Goal: Transaction & Acquisition: Subscribe to service/newsletter

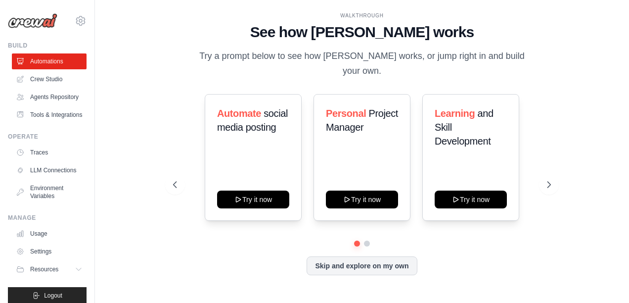
click at [131, 92] on div "WALKTHROUGH See how [PERSON_NAME] works Try a prompt below to see how [PERSON_N…" at bounding box center [362, 151] width 503 height 283
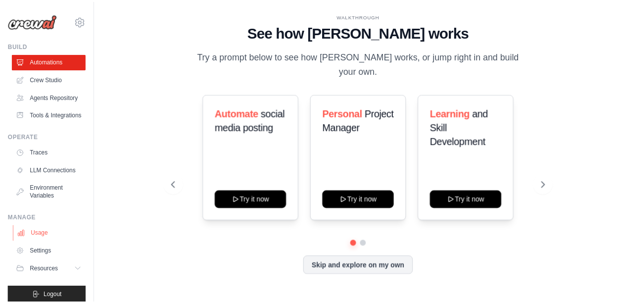
scroll to position [32, 0]
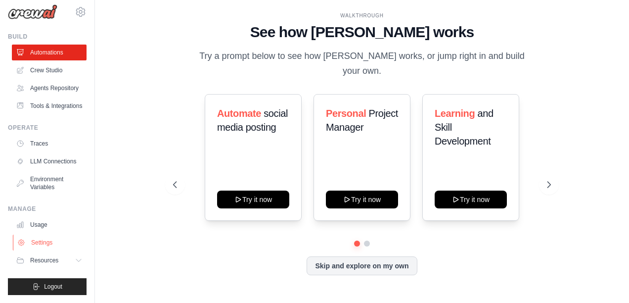
click at [51, 242] on link "Settings" at bounding box center [50, 242] width 75 height 16
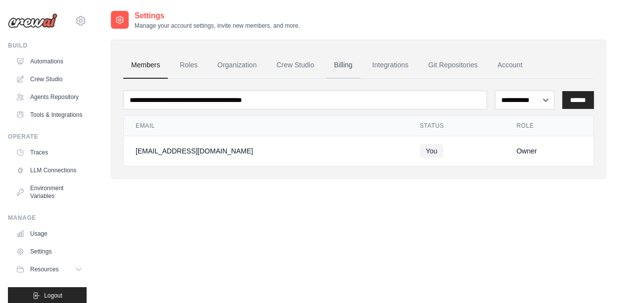
click at [343, 63] on link "Billing" at bounding box center [343, 65] width 34 height 27
click at [583, 99] on input "******" at bounding box center [578, 100] width 32 height 18
click at [597, 64] on div "**********" at bounding box center [358, 109] width 495 height 139
click at [504, 66] on link "Account" at bounding box center [509, 65] width 41 height 27
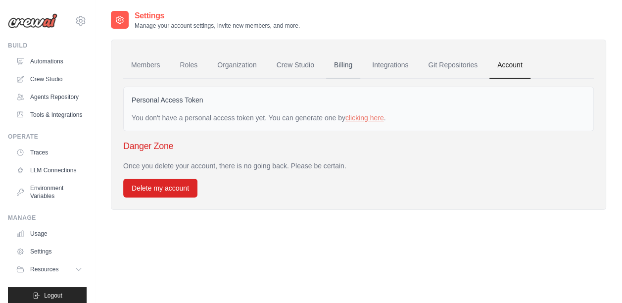
click at [346, 64] on link "Billing" at bounding box center [343, 65] width 34 height 27
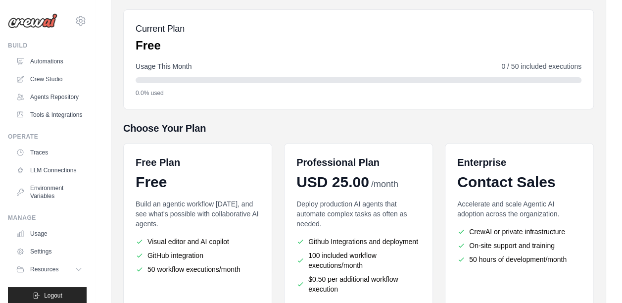
scroll to position [55, 0]
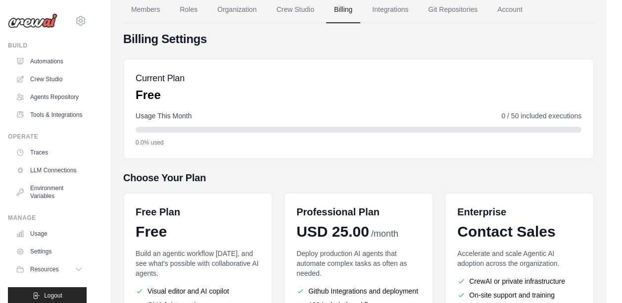
click at [600, 62] on div "Members Roles Organization Crew Studio Billing Integrations Git Repositories Ac…" at bounding box center [358, 205] width 495 height 443
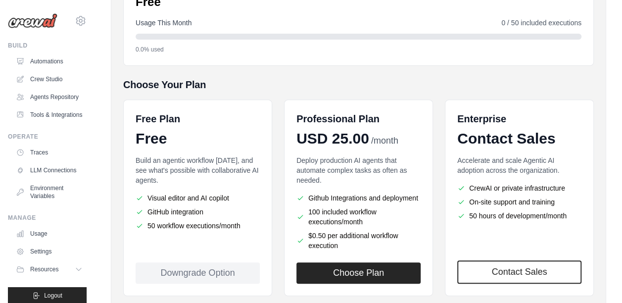
scroll to position [204, 0]
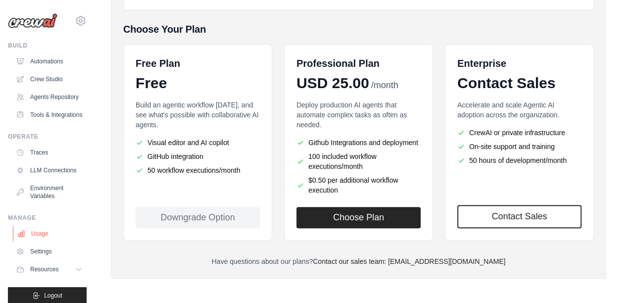
click at [46, 241] on link "Usage" at bounding box center [50, 234] width 75 height 16
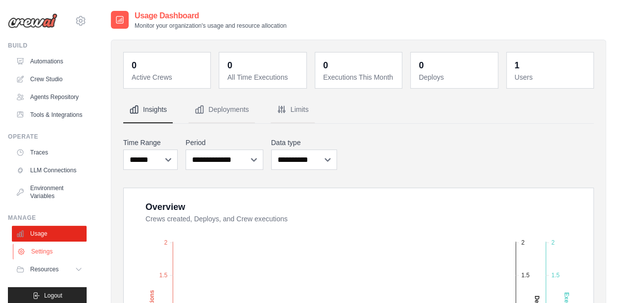
scroll to position [32, 0]
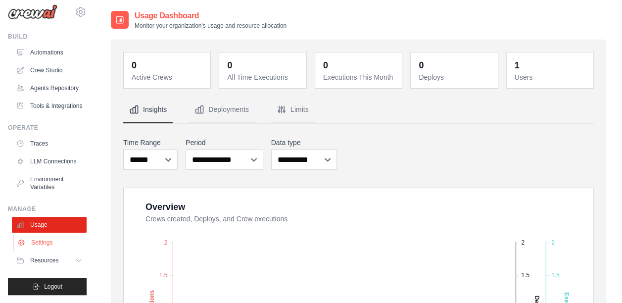
click at [57, 239] on link "Settings" at bounding box center [50, 242] width 75 height 16
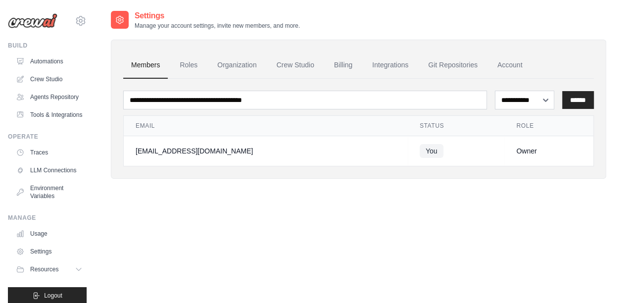
scroll to position [32, 0]
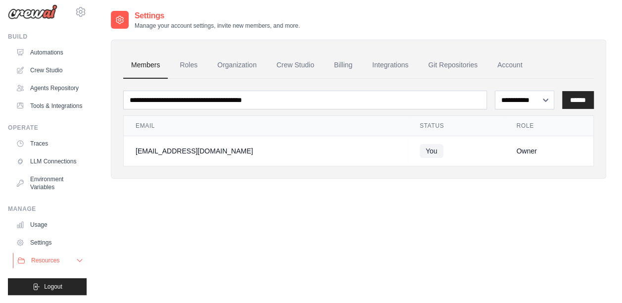
click at [65, 255] on button "Resources" at bounding box center [50, 260] width 75 height 16
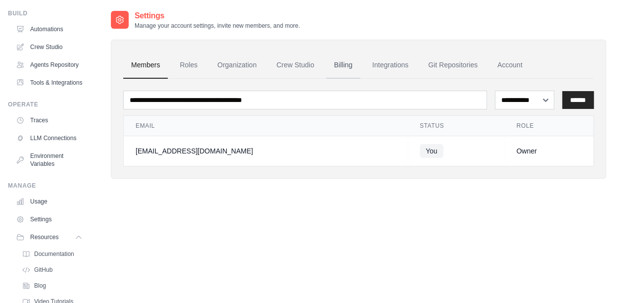
click at [338, 61] on link "Billing" at bounding box center [343, 65] width 34 height 27
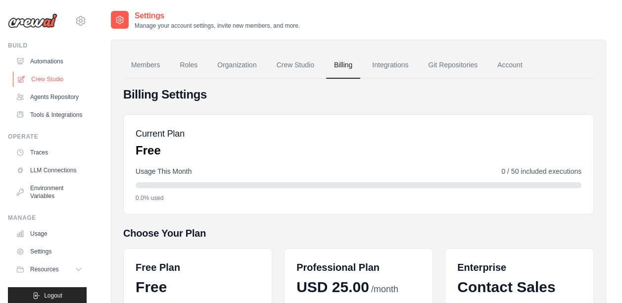
click at [47, 78] on link "Crew Studio" at bounding box center [50, 79] width 75 height 16
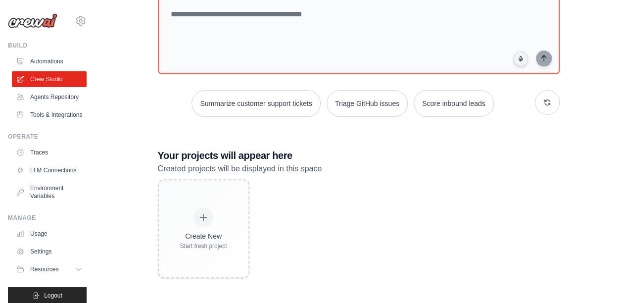
scroll to position [32, 0]
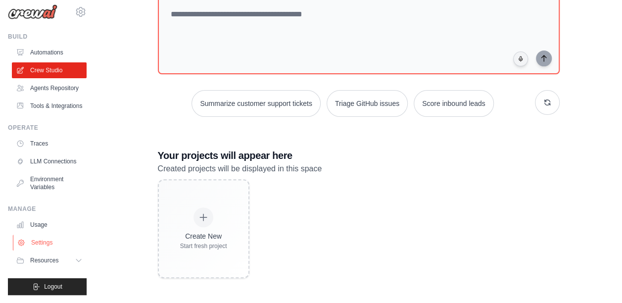
click at [43, 240] on link "Settings" at bounding box center [50, 242] width 75 height 16
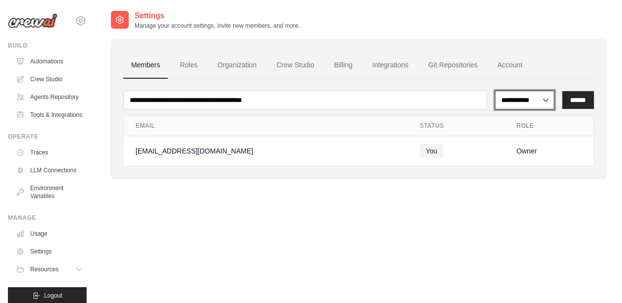
click at [540, 97] on select "**********" at bounding box center [524, 100] width 59 height 18
click at [47, 259] on link "Settings" at bounding box center [50, 251] width 75 height 16
click at [341, 63] on link "Billing" at bounding box center [343, 65] width 34 height 27
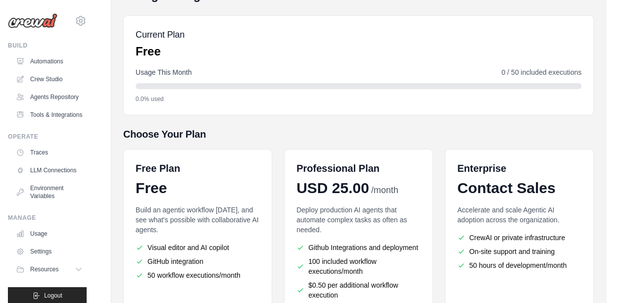
scroll to position [148, 0]
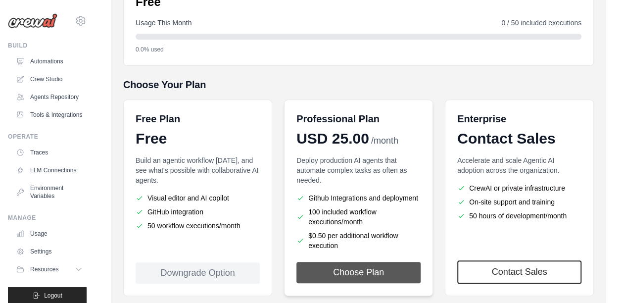
click at [366, 266] on button "Choose Plan" at bounding box center [358, 272] width 124 height 21
